Goal: Information Seeking & Learning: Find specific fact

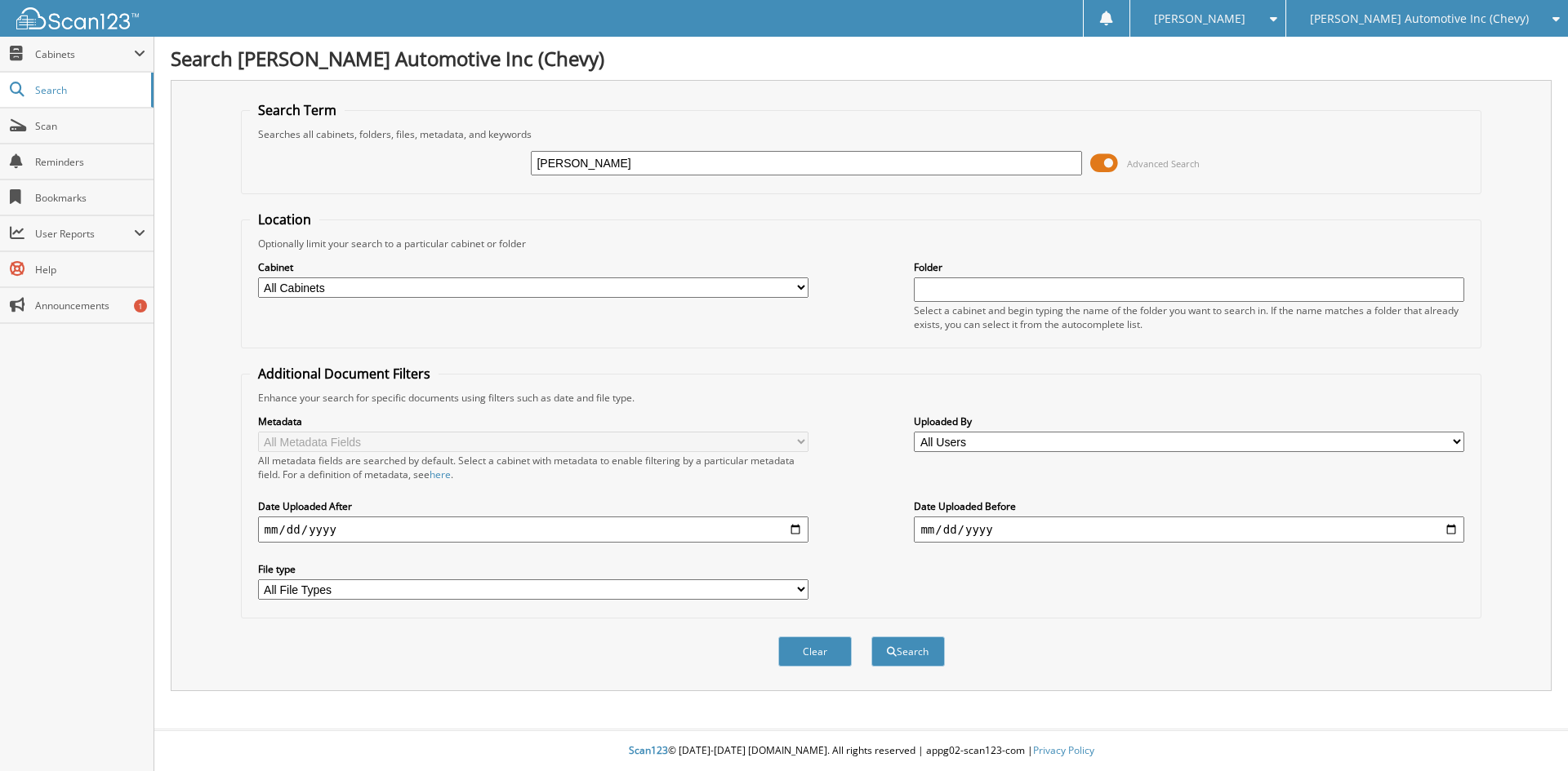
type input "[PERSON_NAME]"
click at [871, 636] on button "Search" at bounding box center [907, 651] width 73 height 30
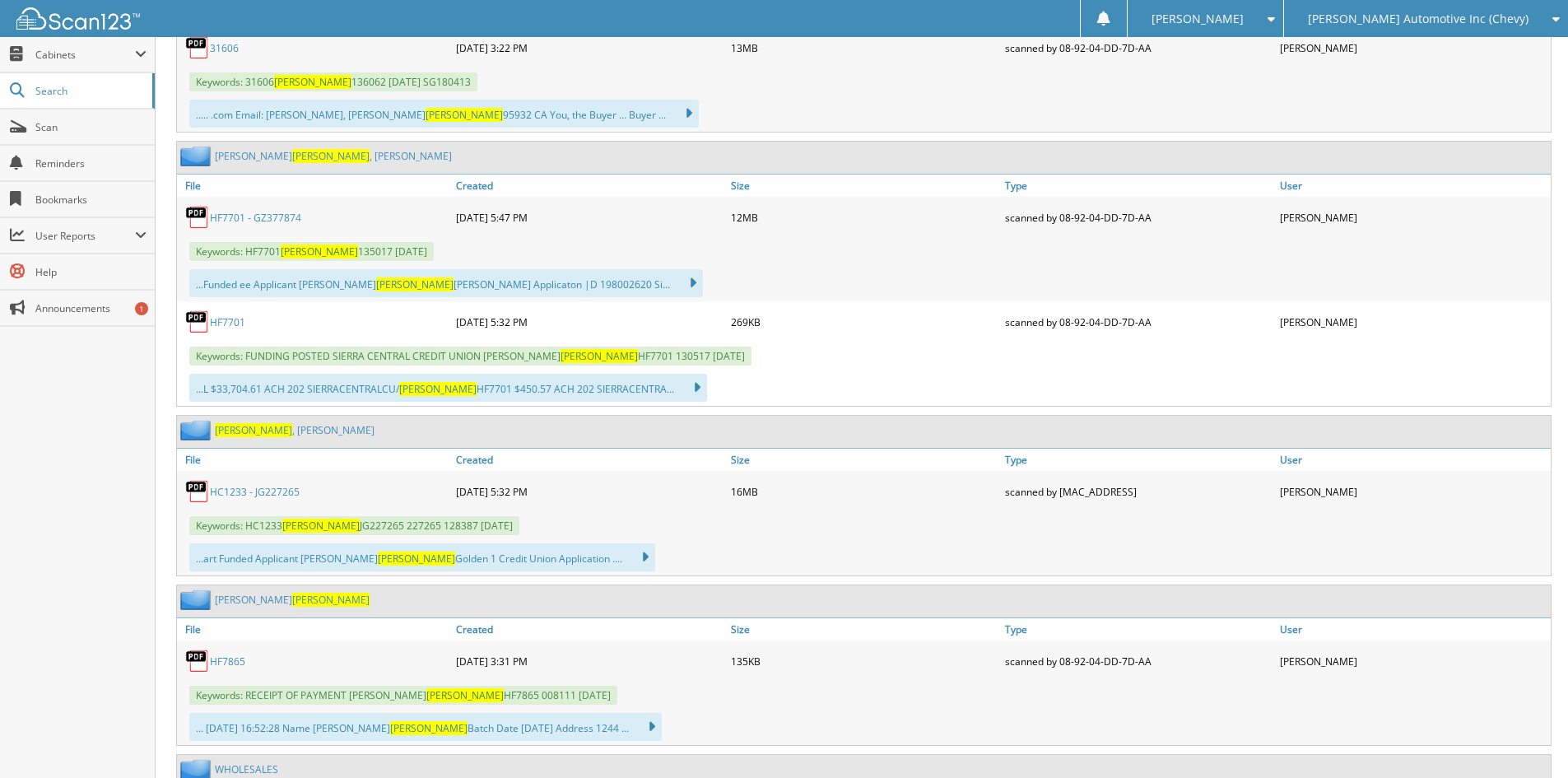
scroll to position [1482, 0]
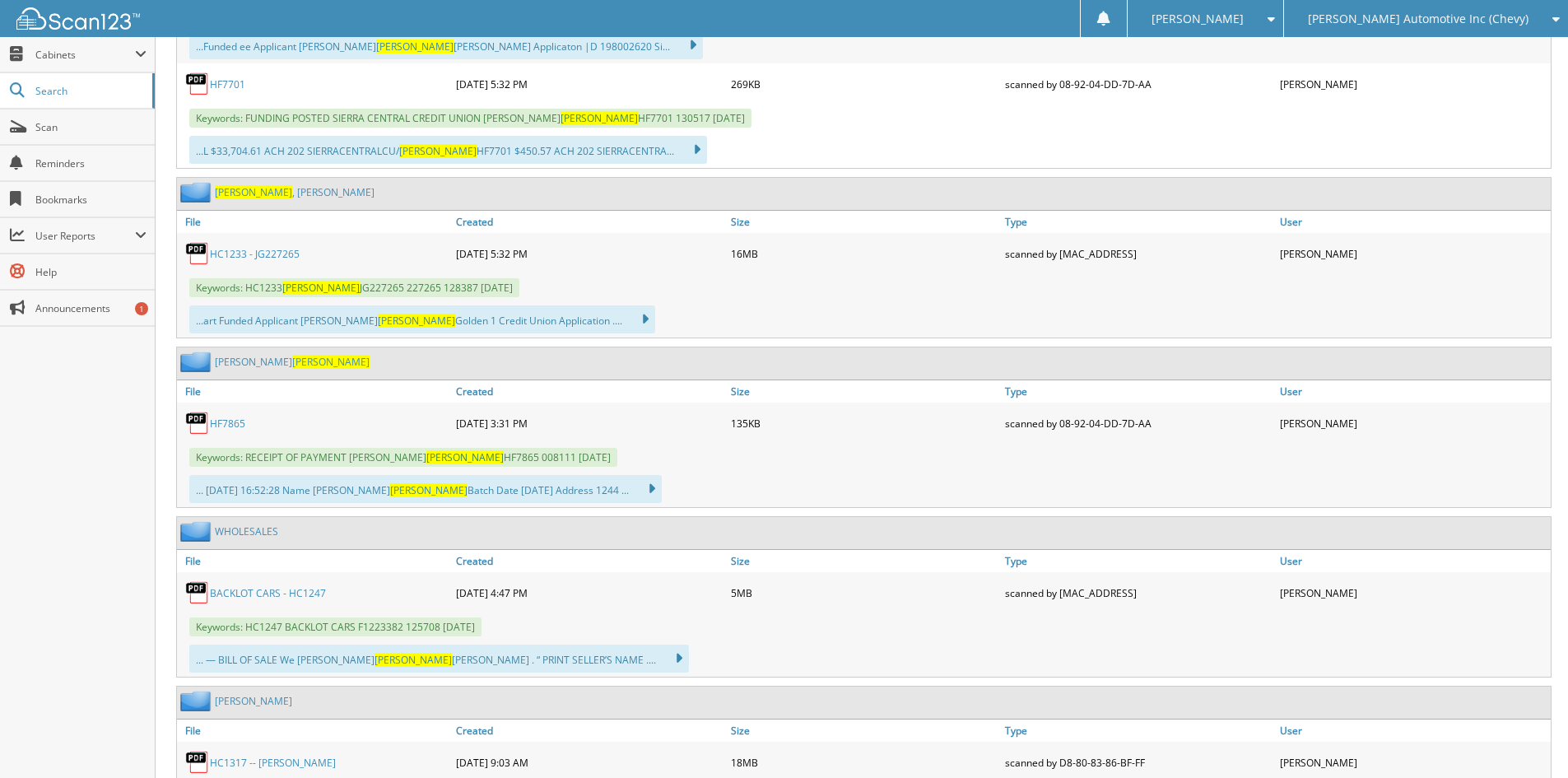
click at [212, 423] on link "HF7865" at bounding box center [227, 423] width 35 height 14
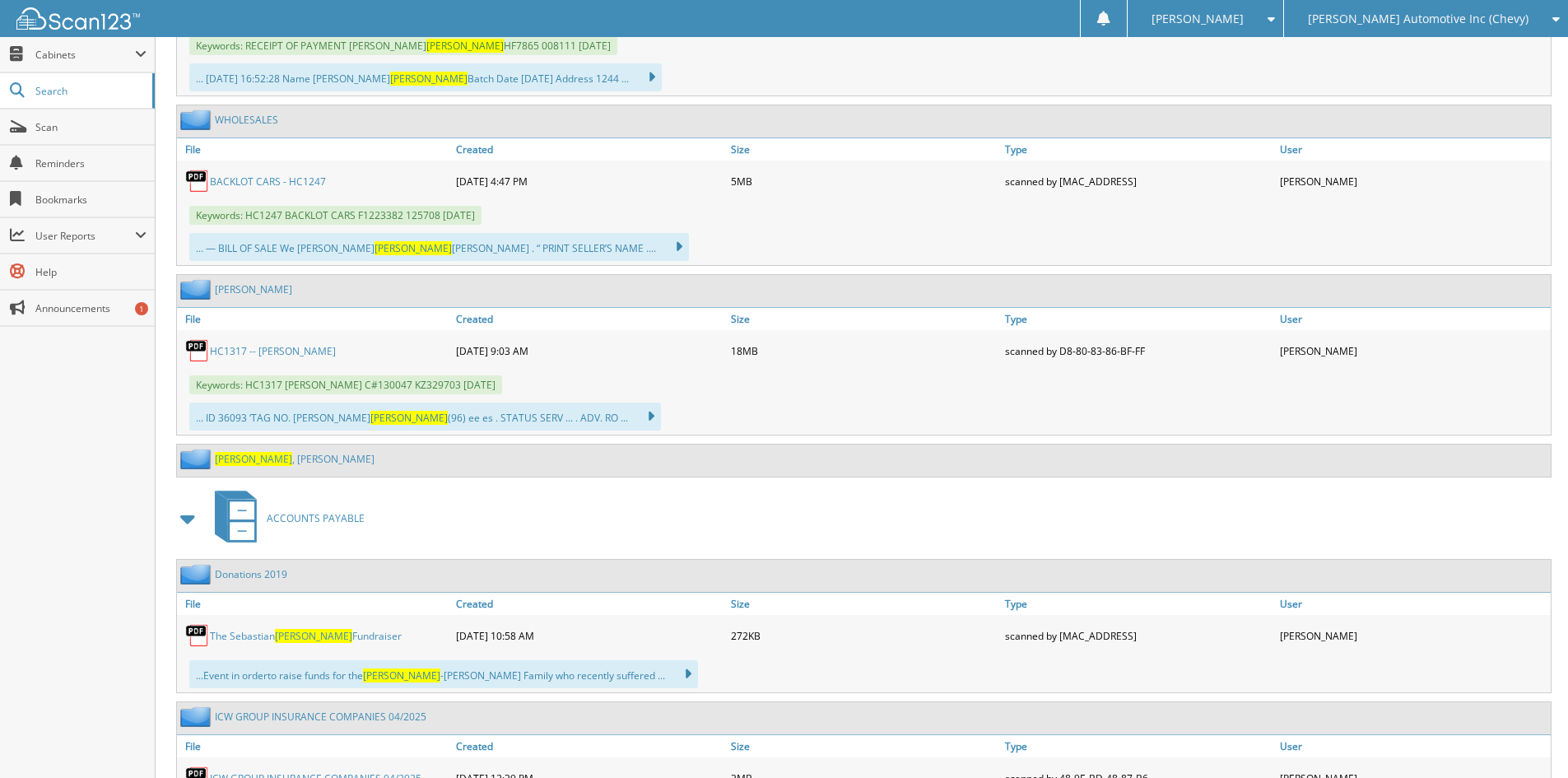
scroll to position [1812, 0]
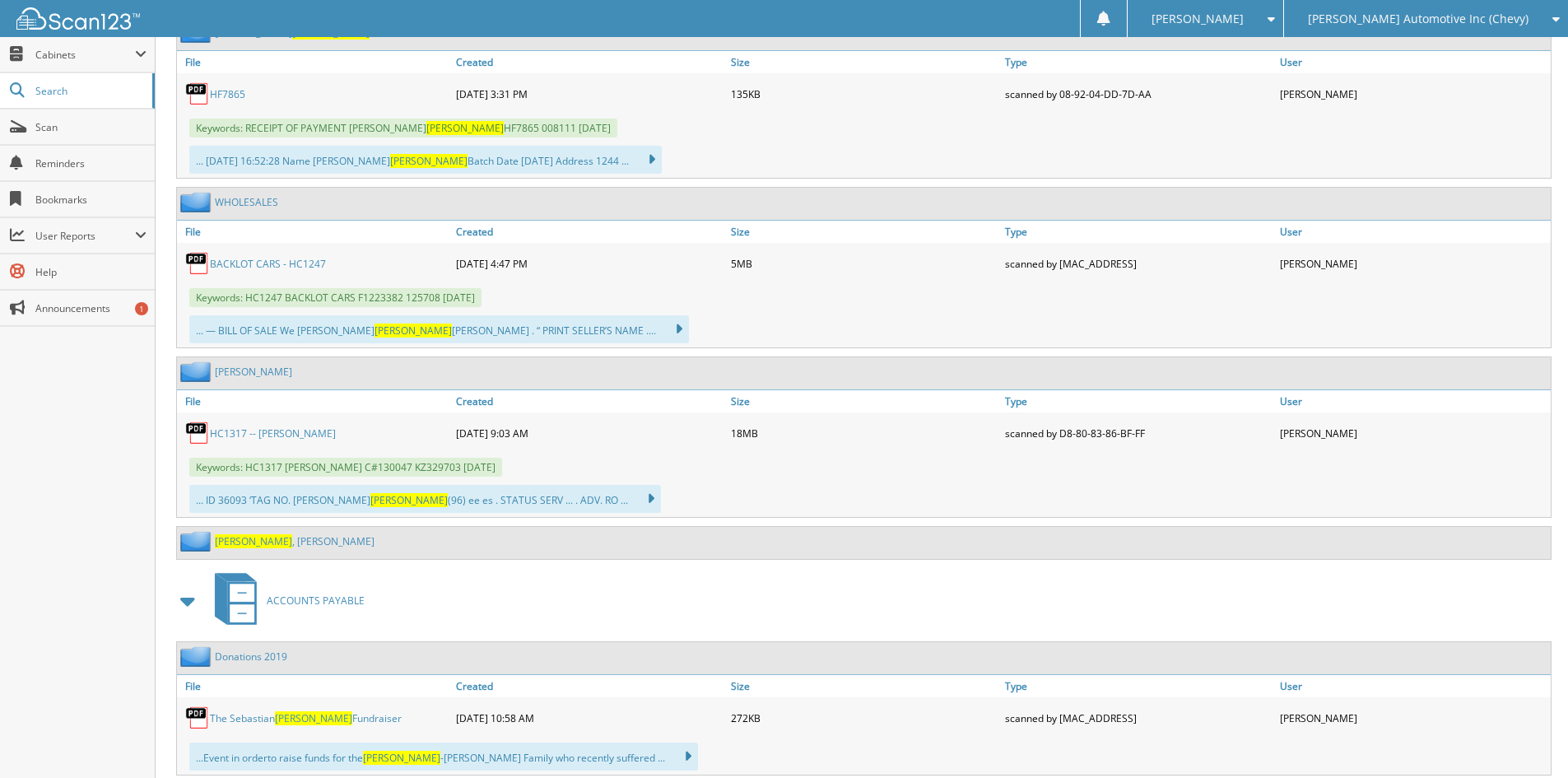
click at [258, 543] on link "[PERSON_NAME]" at bounding box center [295, 541] width 159 height 14
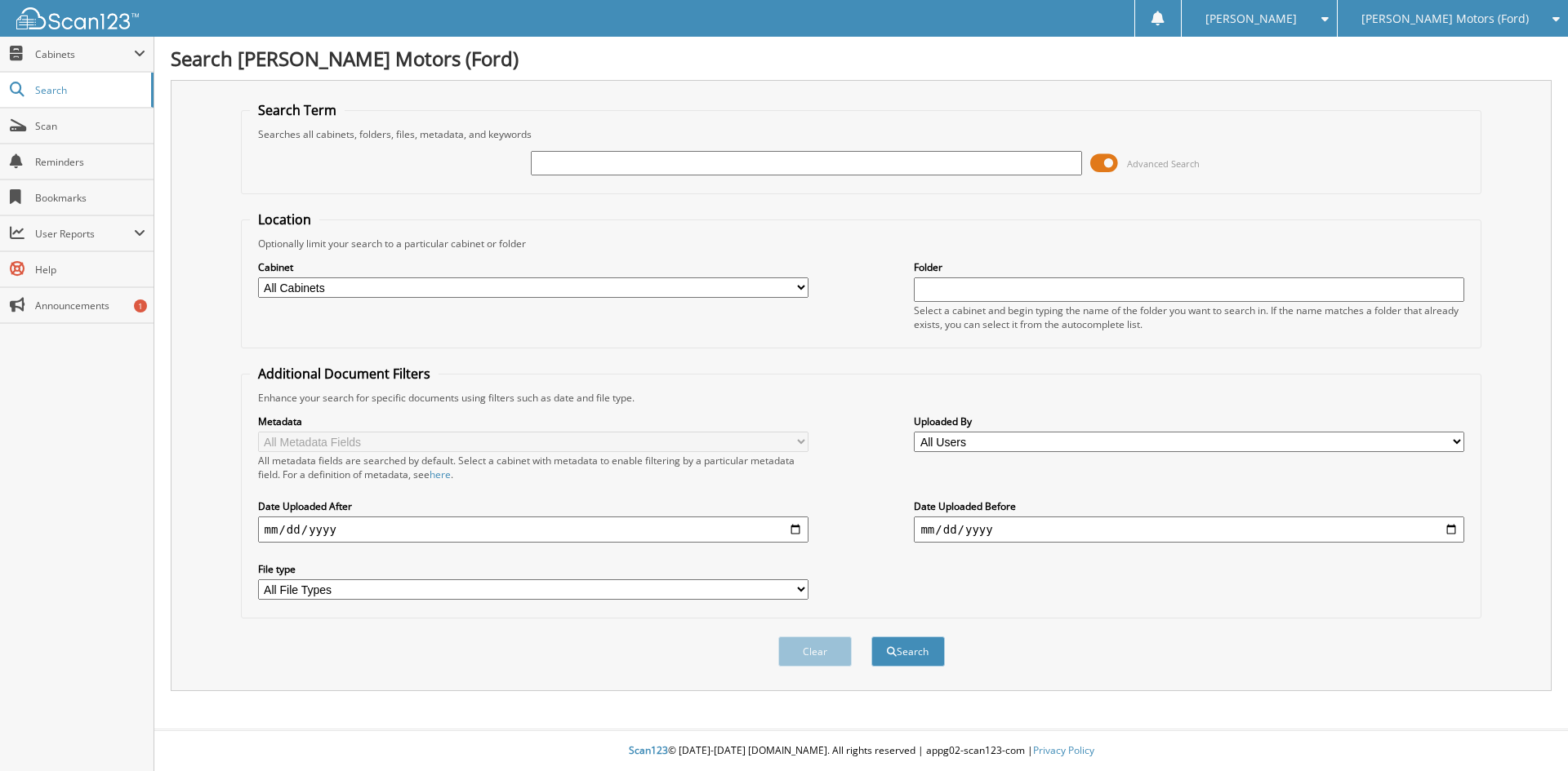
click at [754, 157] on input "text" at bounding box center [805, 163] width 551 height 24
type input "[PERSON_NAME]"
click at [871, 636] on button "Search" at bounding box center [907, 651] width 73 height 30
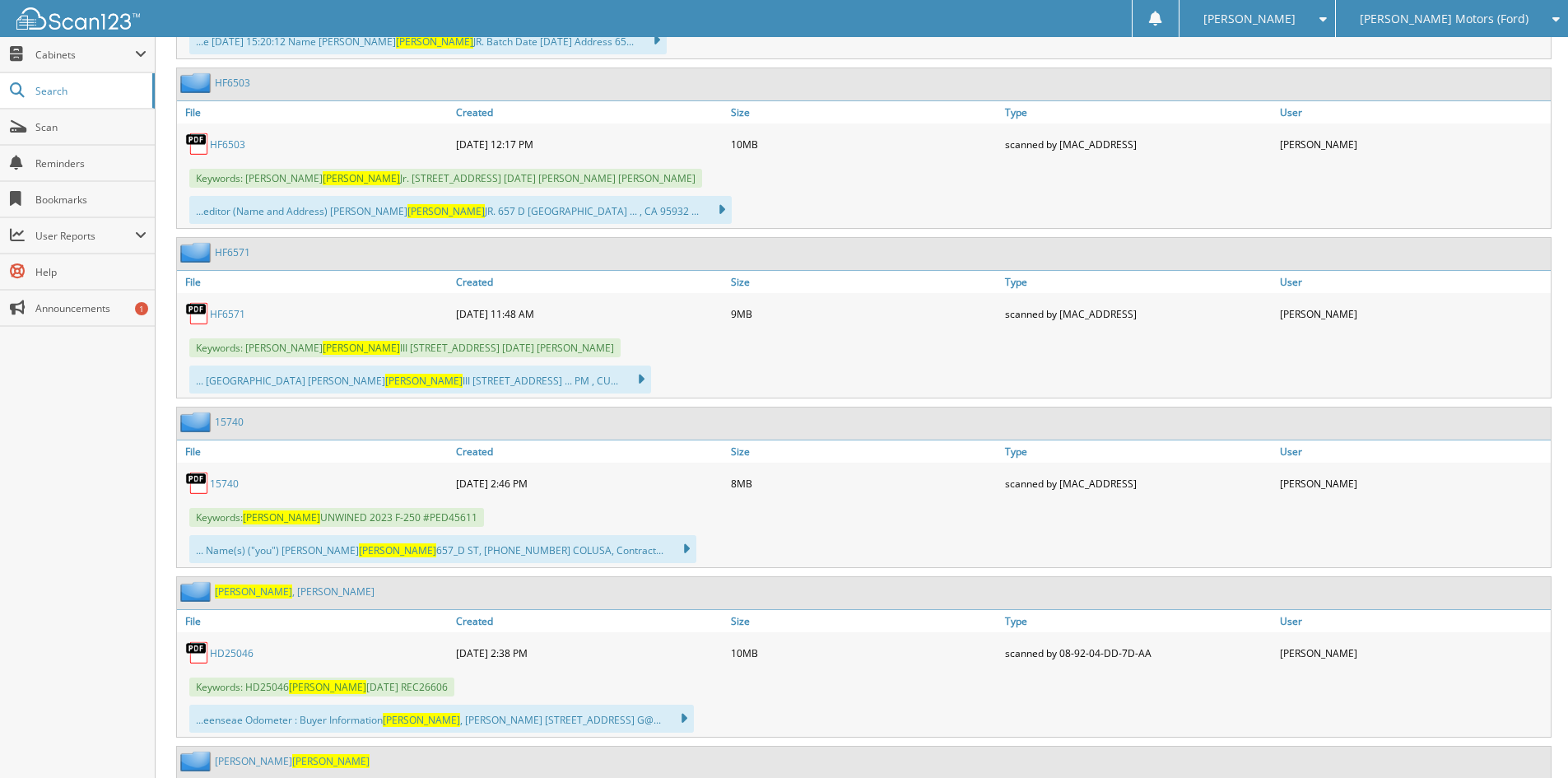
scroll to position [1152, 0]
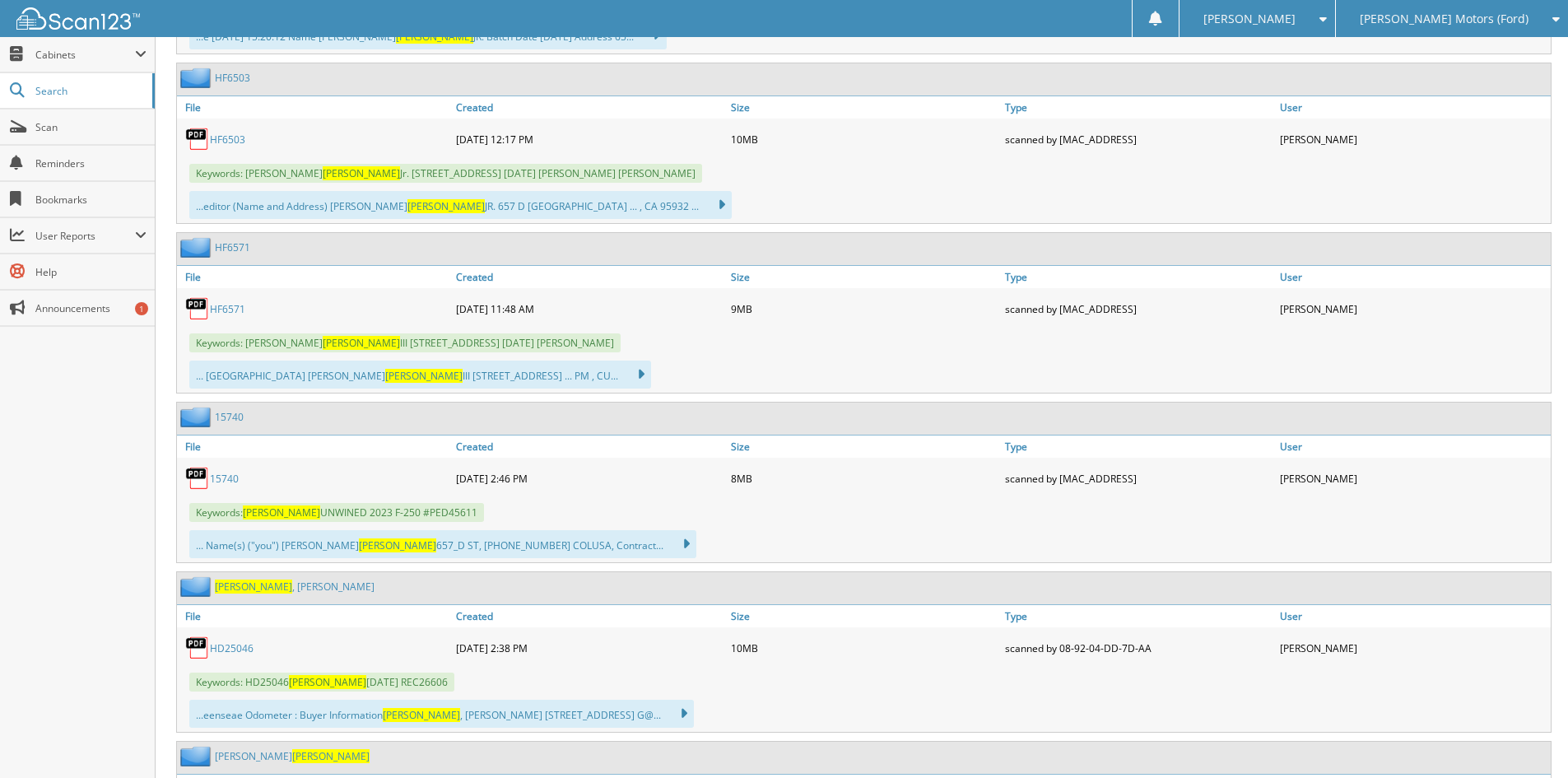
click at [229, 653] on link "HD25046" at bounding box center [231, 649] width 44 height 14
click at [230, 653] on link "HD25046" at bounding box center [231, 649] width 44 height 14
